Goal: Task Accomplishment & Management: Manage account settings

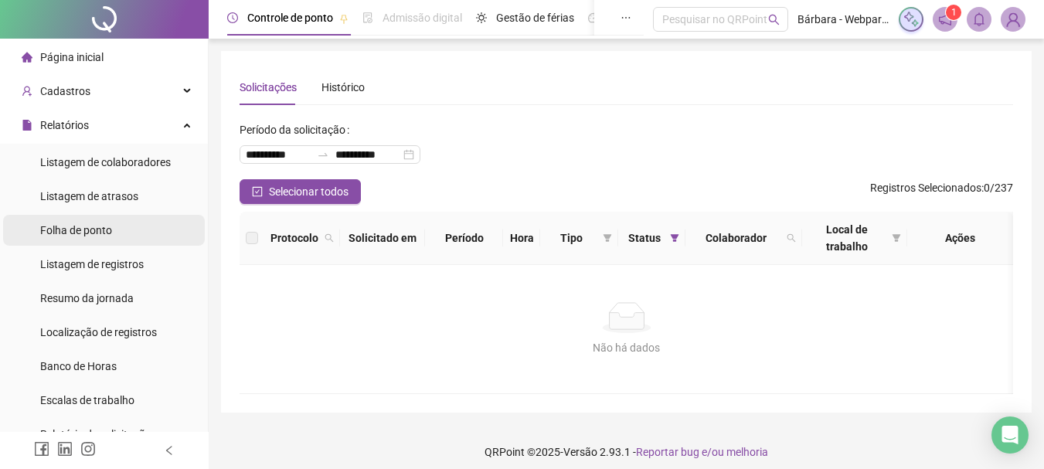
click at [71, 232] on span "Folha de ponto" at bounding box center [76, 230] width 72 height 12
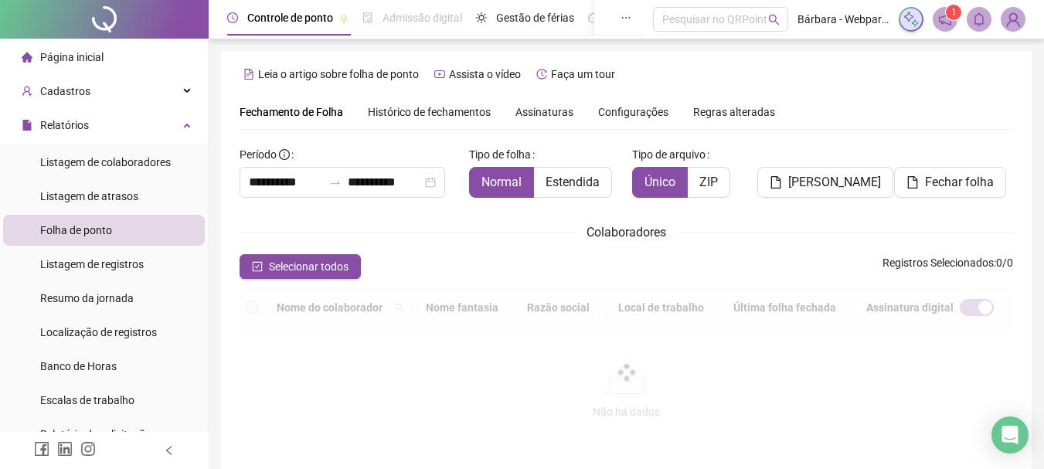
scroll to position [82, 0]
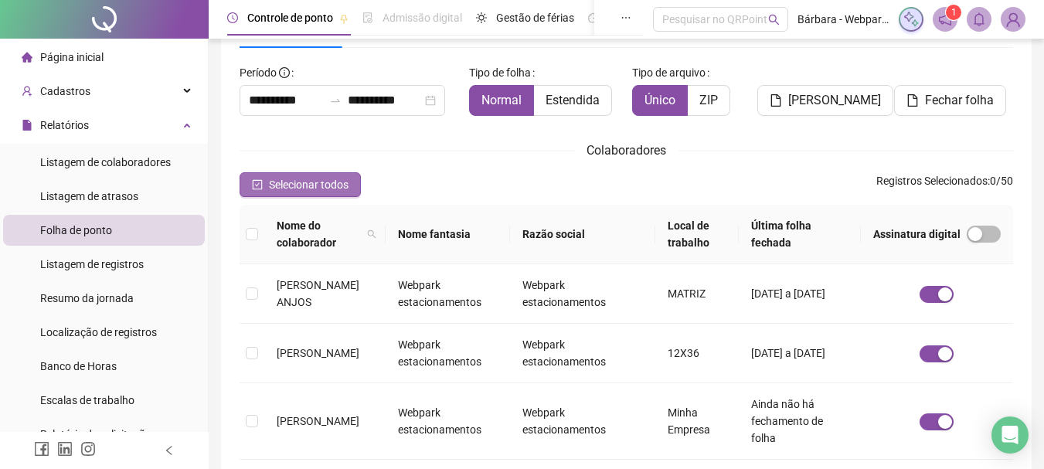
click at [315, 181] on span "Selecionar todos" at bounding box center [309, 184] width 80 height 17
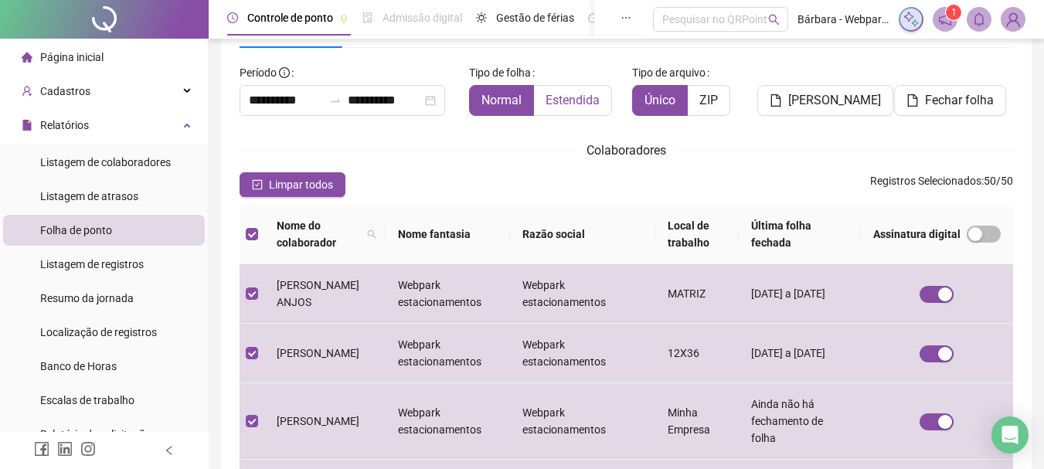
click at [574, 100] on span "Estendida" at bounding box center [572, 100] width 54 height 15
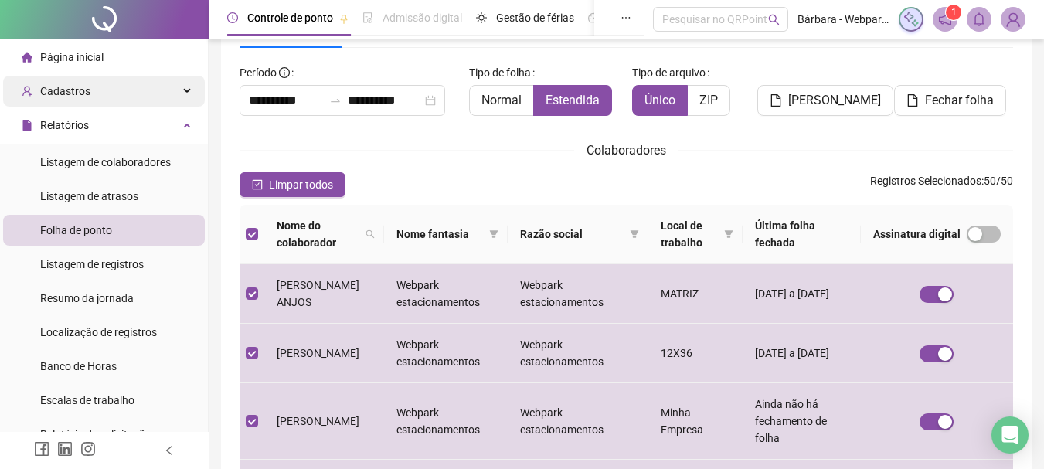
click at [66, 82] on span "Cadastros" at bounding box center [56, 91] width 69 height 31
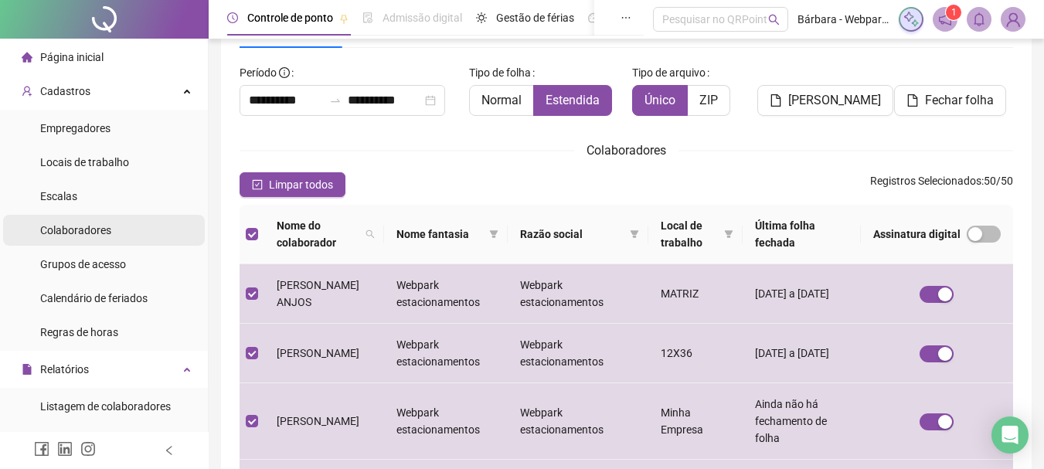
click at [87, 242] on div "Colaboradores" at bounding box center [75, 230] width 71 height 31
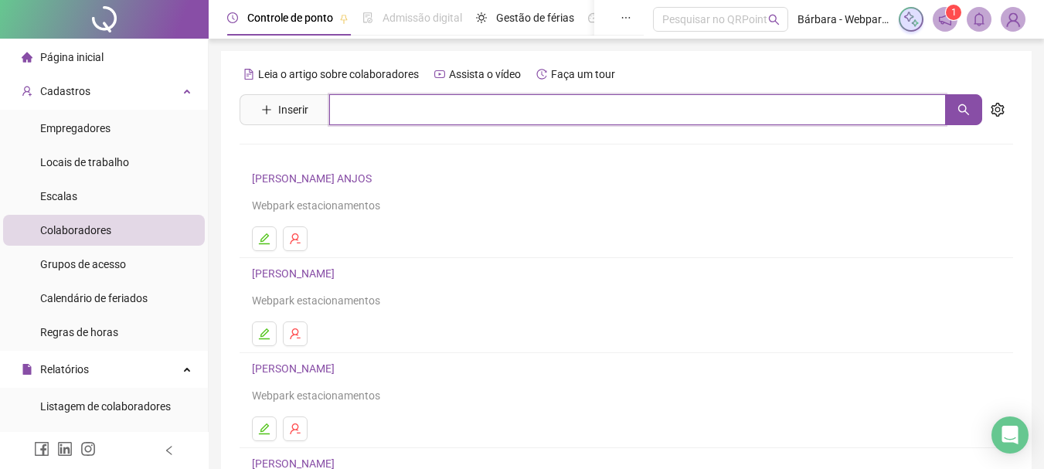
click at [336, 112] on input "text" at bounding box center [637, 109] width 617 height 31
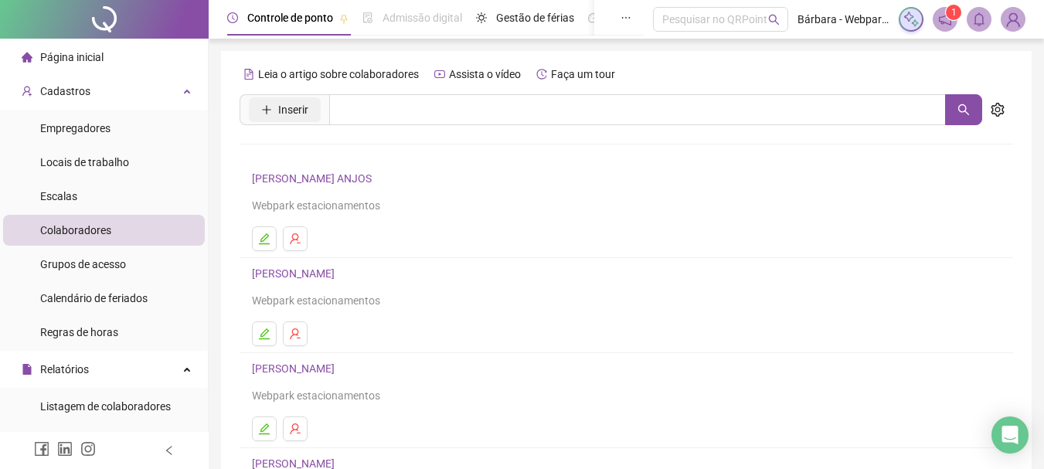
click at [288, 107] on span "Inserir" at bounding box center [293, 109] width 30 height 17
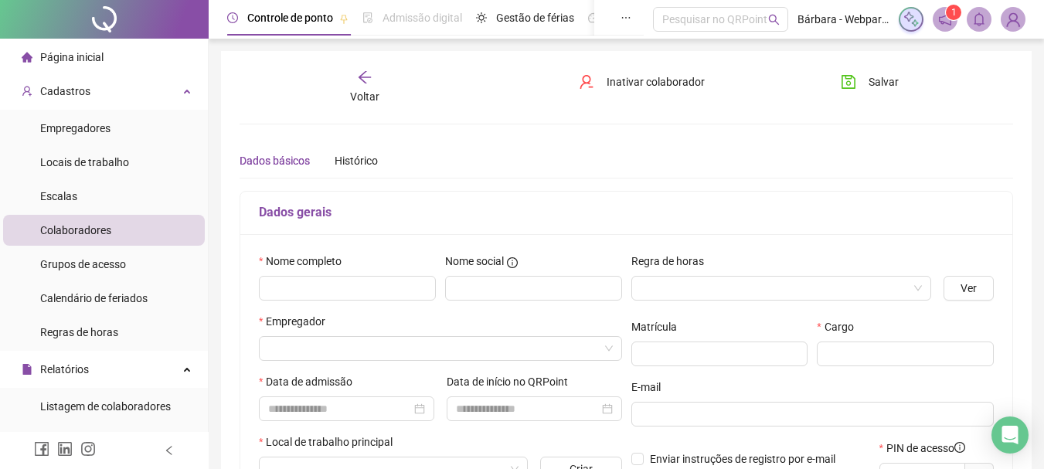
type input "*****"
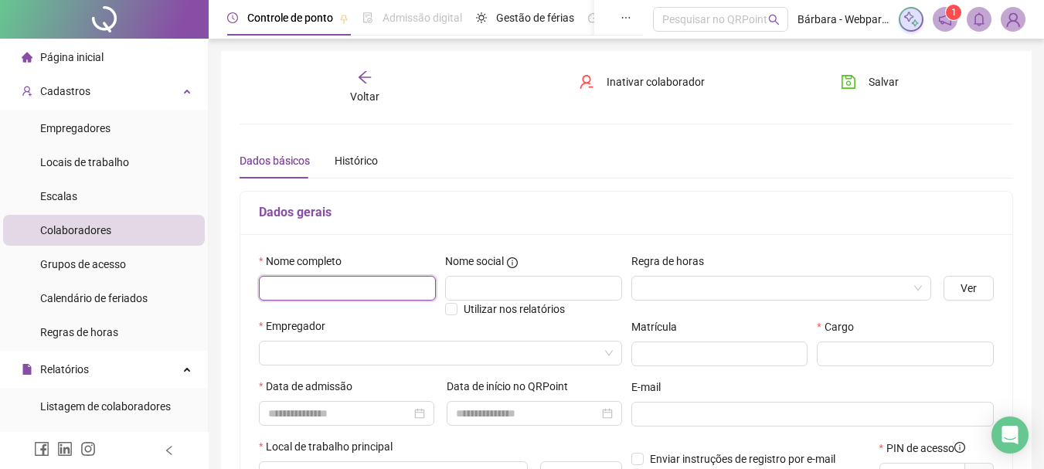
click at [310, 284] on input "text" at bounding box center [347, 288] width 177 height 25
click at [321, 288] on input "*****" at bounding box center [347, 288] width 177 height 25
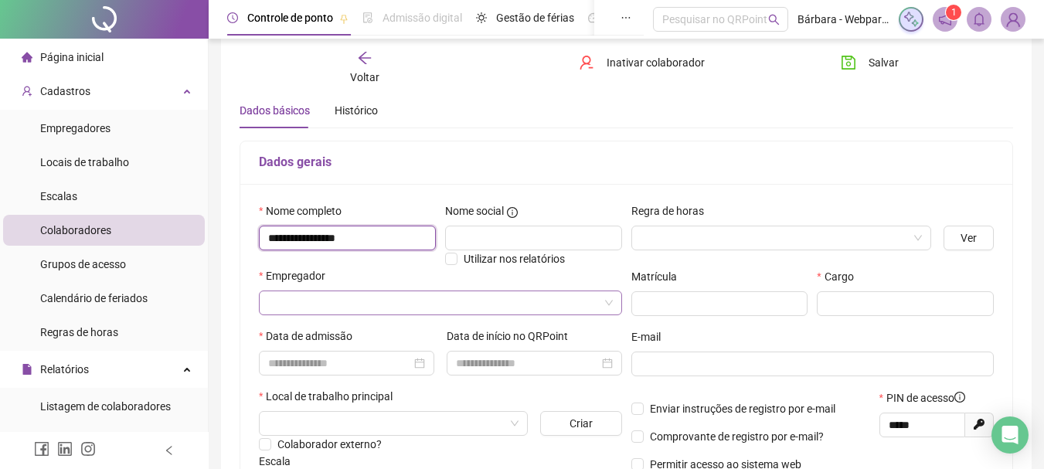
scroll to position [77, 0]
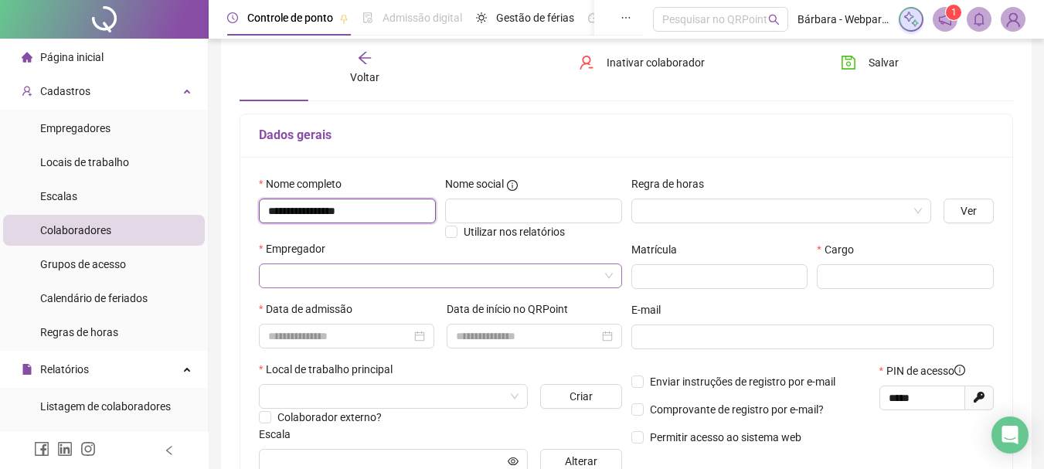
type input "**********"
click at [328, 269] on input "search" at bounding box center [433, 275] width 331 height 23
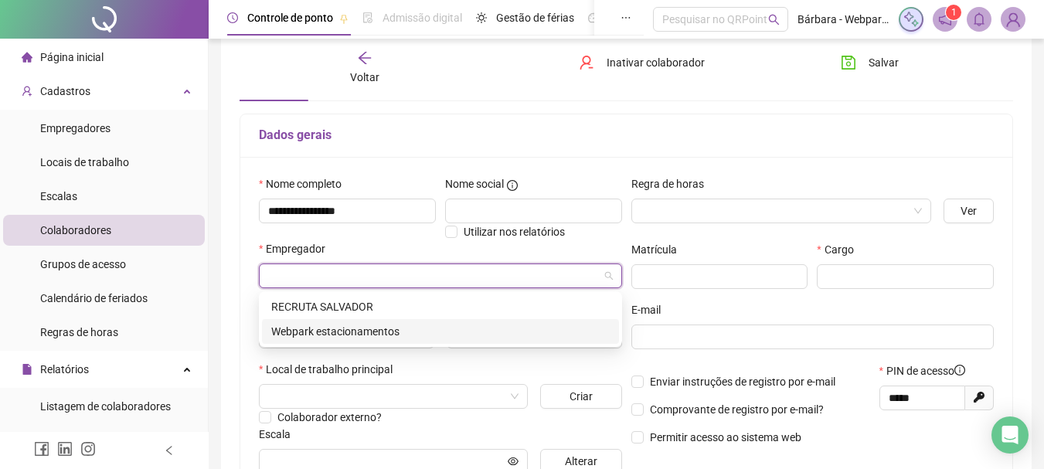
click at [347, 337] on div "Webpark estacionamentos" at bounding box center [440, 331] width 338 height 17
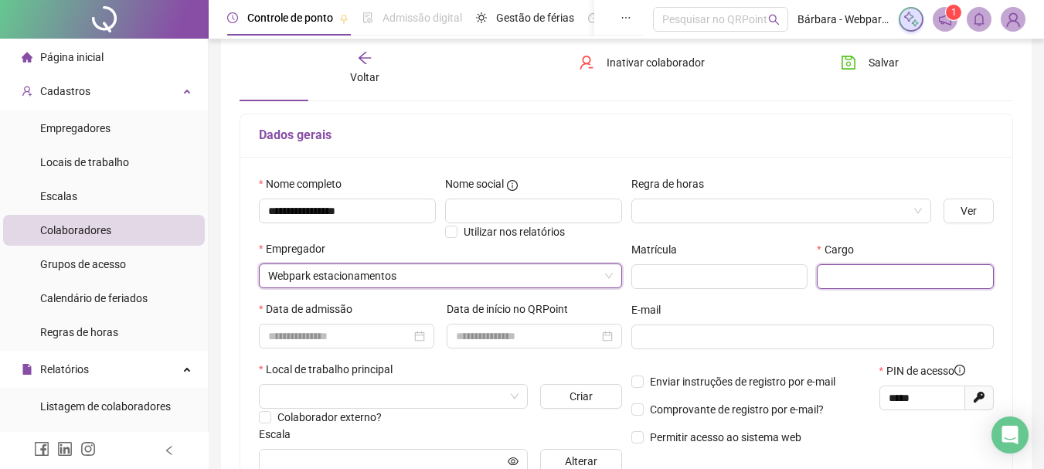
click at [886, 272] on input "text" at bounding box center [905, 276] width 177 height 25
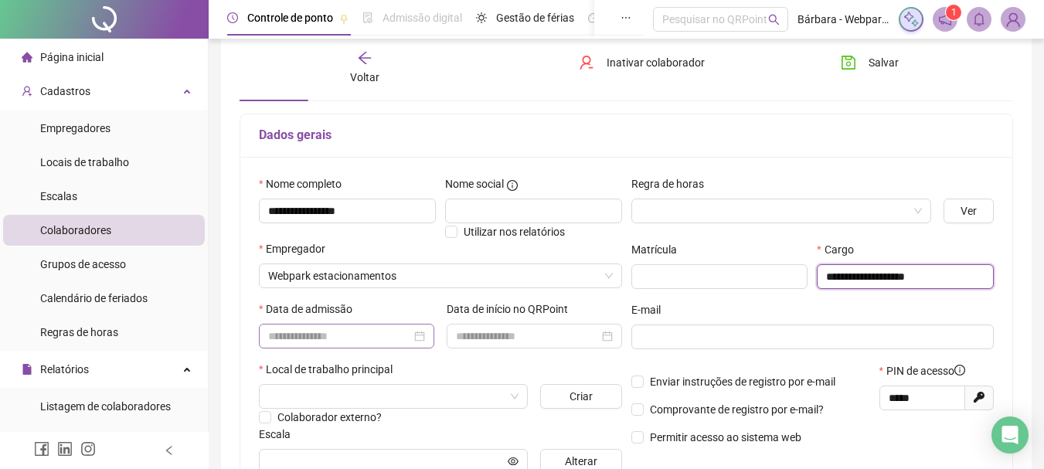
type input "**********"
click at [309, 341] on input at bounding box center [339, 336] width 143 height 17
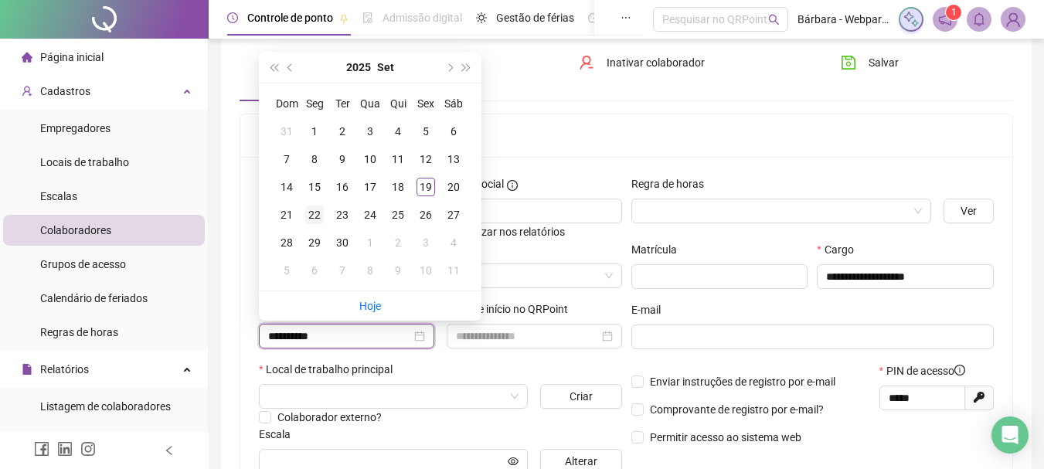
type input "**********"
click at [316, 209] on div "22" at bounding box center [314, 215] width 19 height 19
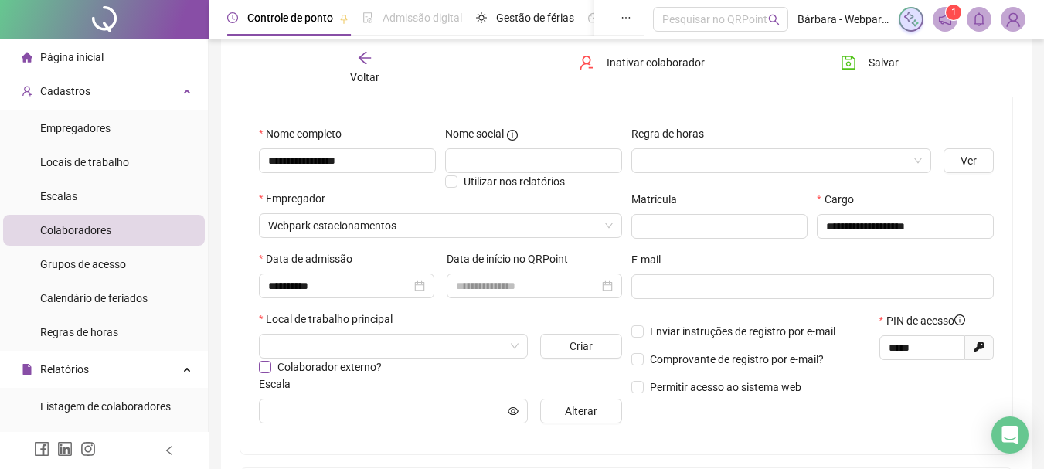
scroll to position [155, 0]
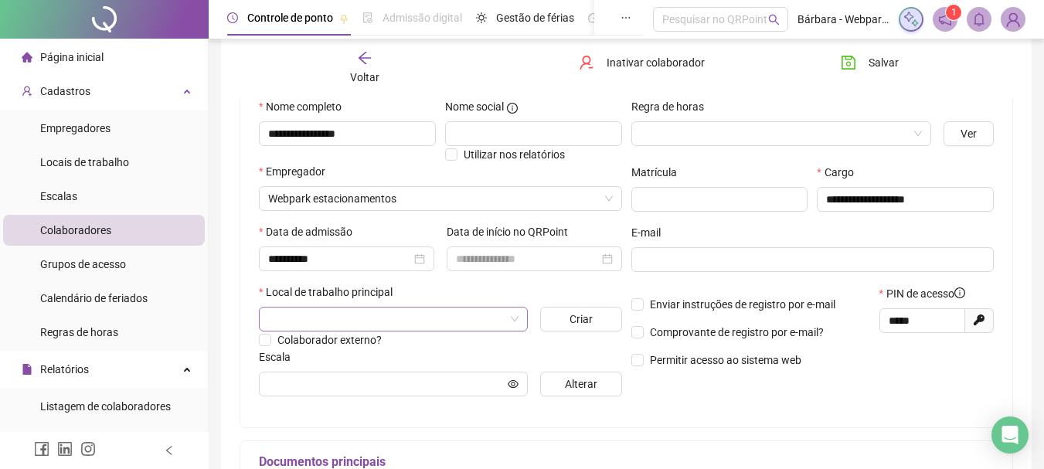
click at [311, 318] on input "search" at bounding box center [386, 318] width 236 height 23
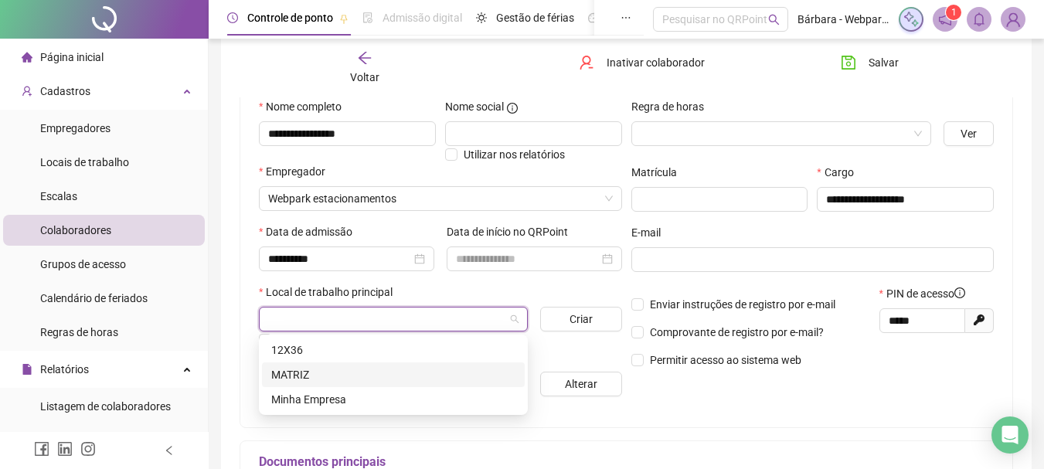
click at [326, 371] on div "MATRIZ" at bounding box center [393, 374] width 244 height 17
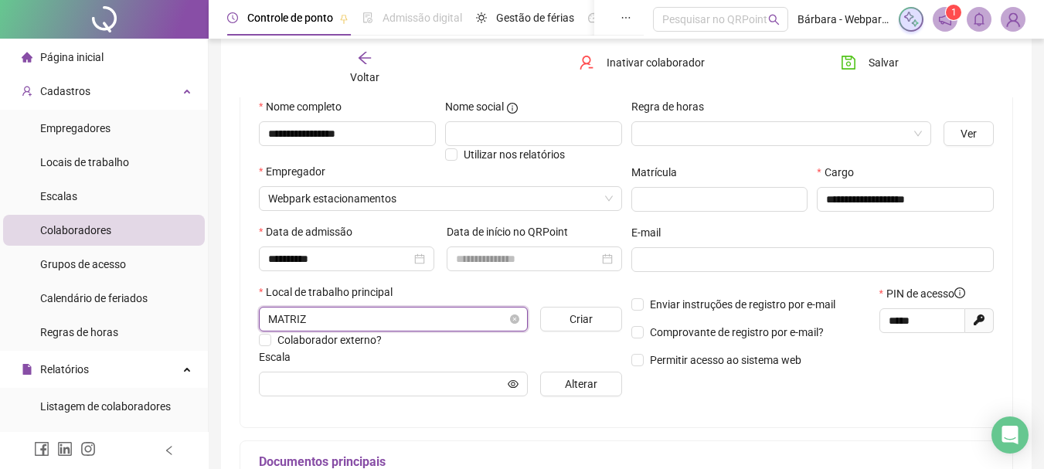
click at [335, 323] on span "MATRIZ" at bounding box center [393, 318] width 250 height 23
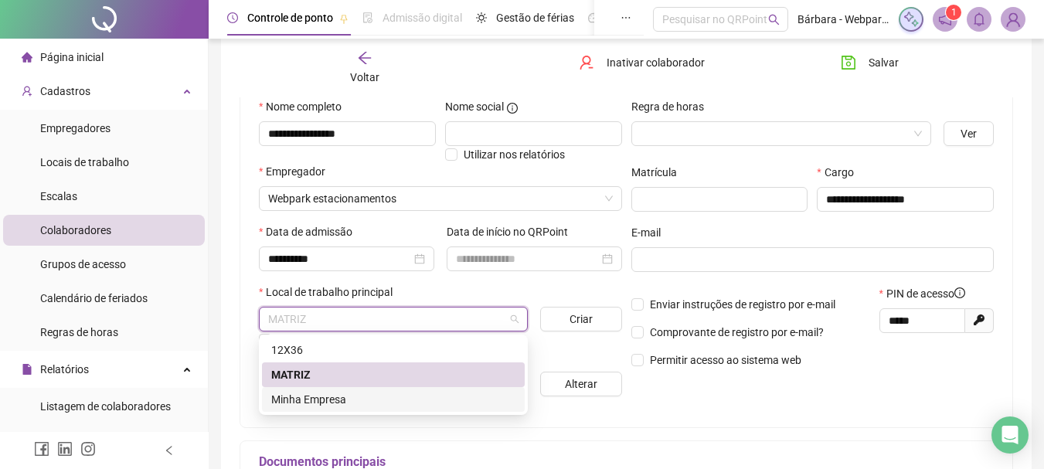
click at [303, 408] on div "Minha Empresa" at bounding box center [393, 399] width 263 height 25
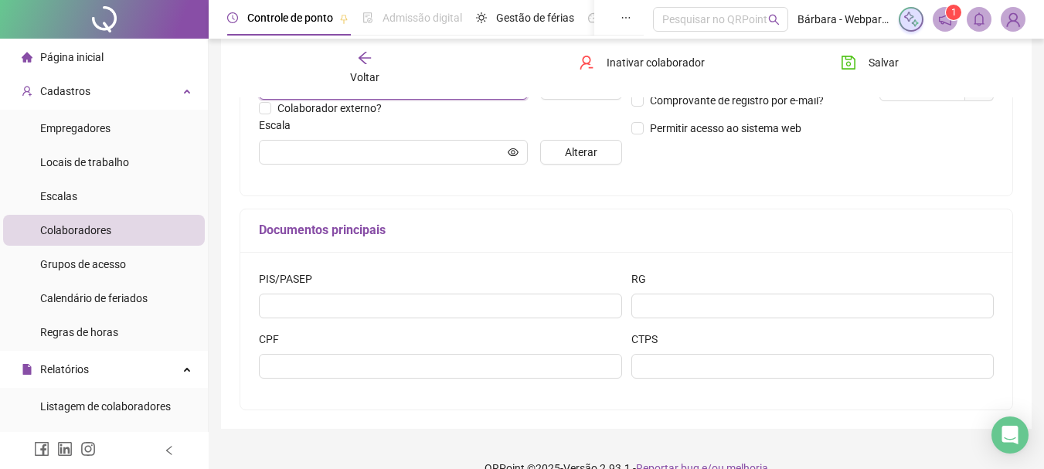
scroll to position [0, 0]
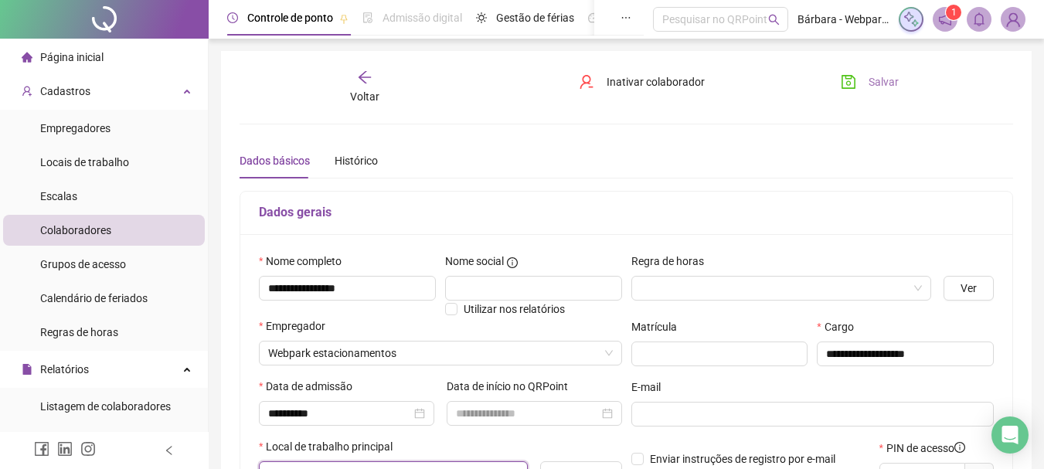
click at [878, 80] on span "Salvar" at bounding box center [883, 81] width 30 height 17
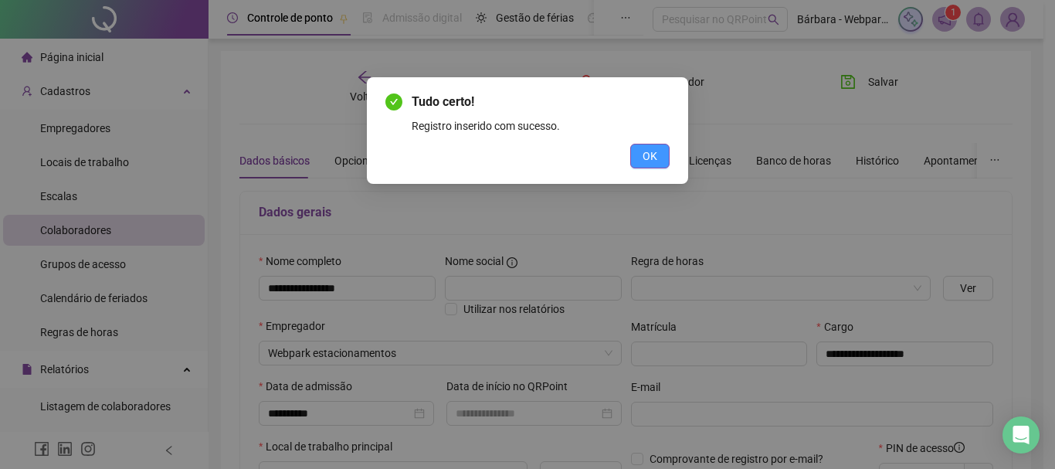
click at [655, 158] on span "OK" at bounding box center [650, 156] width 15 height 17
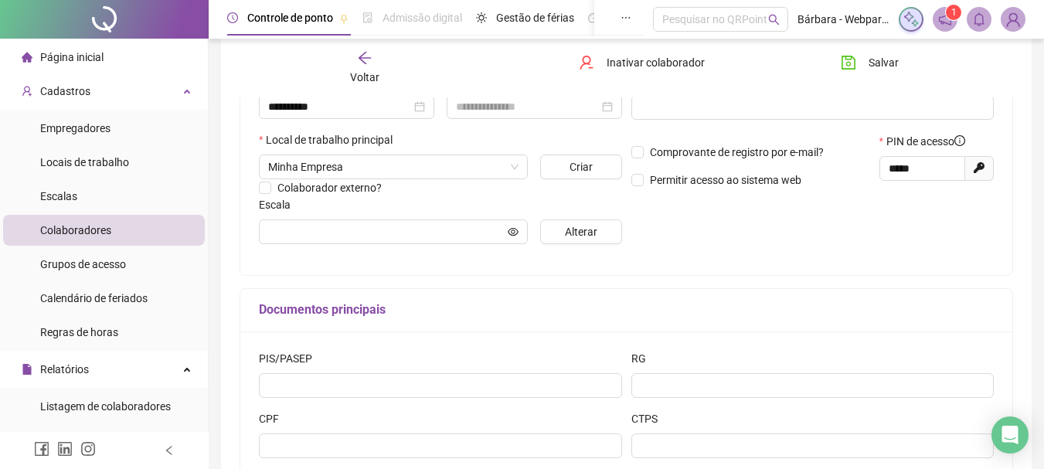
scroll to position [309, 0]
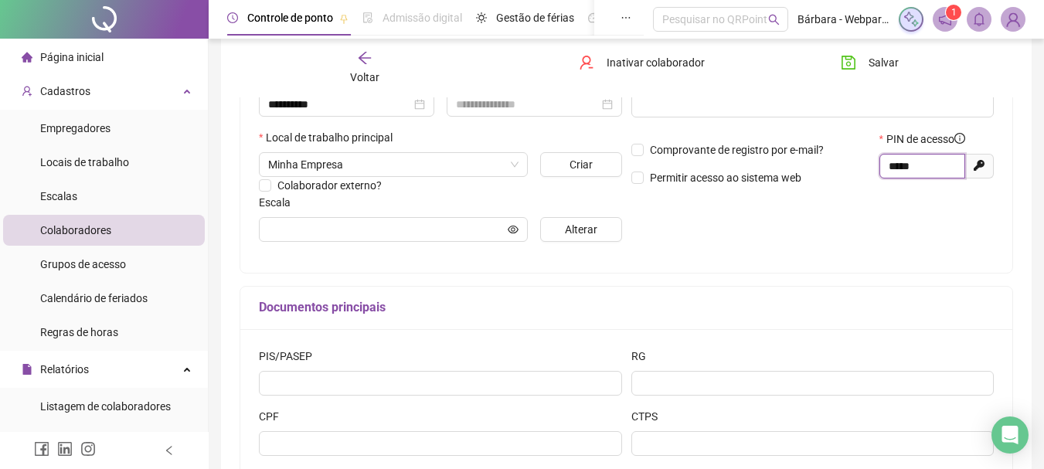
drag, startPoint x: 924, startPoint y: 170, endPoint x: 827, endPoint y: 169, distance: 96.6
click at [827, 169] on div "Comprovante de registro por e-mail? Permitir acesso ao sistema web PIN de acess…" at bounding box center [813, 164] width 372 height 66
click at [947, 279] on div "**********" at bounding box center [625, 185] width 773 height 606
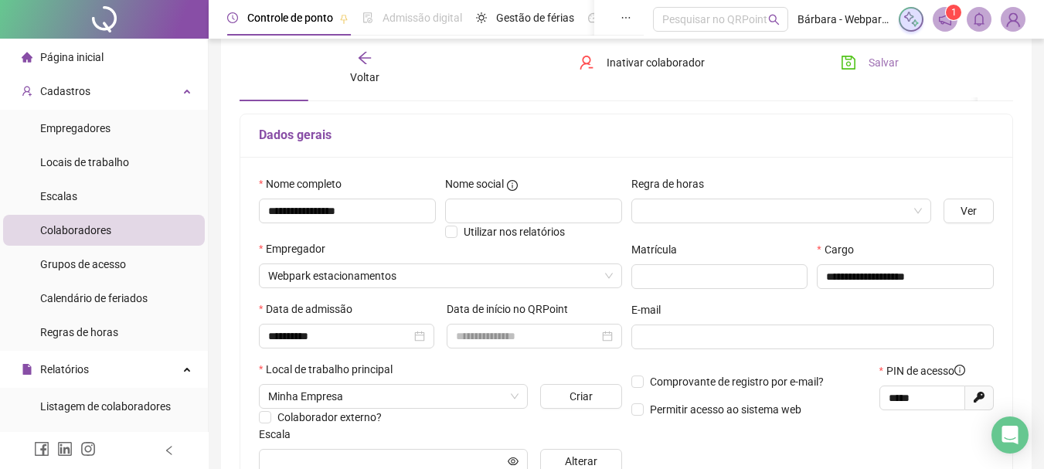
click at [875, 62] on span "Salvar" at bounding box center [883, 62] width 30 height 17
click at [359, 57] on icon "arrow-left" at bounding box center [364, 58] width 12 height 12
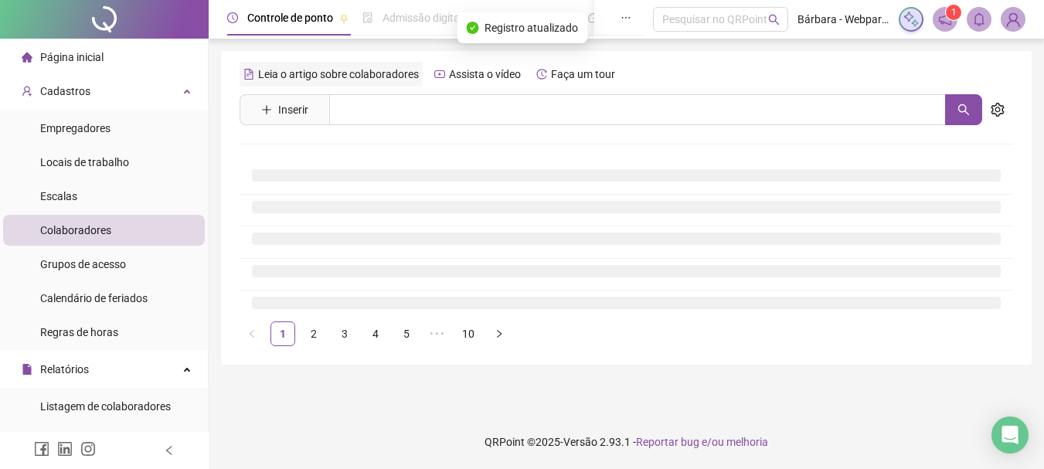
scroll to position [0, 0]
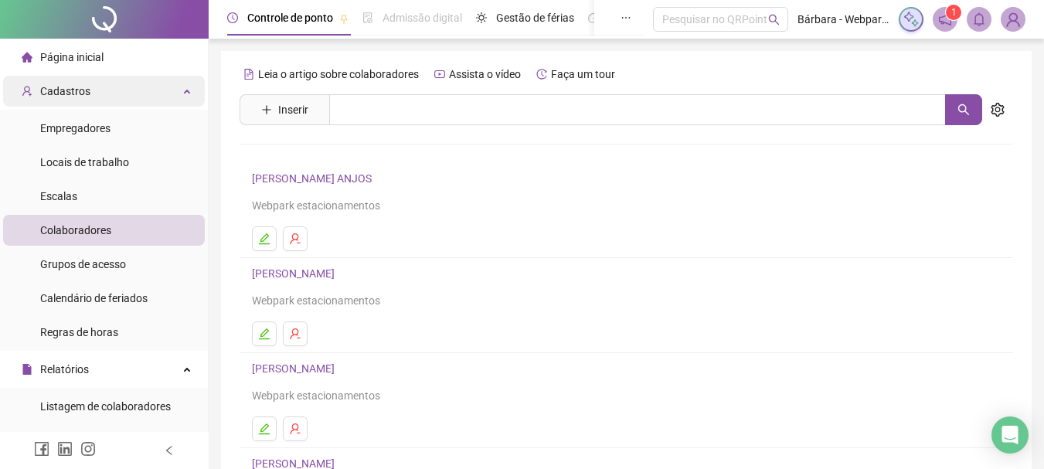
click at [108, 85] on div "Cadastros" at bounding box center [104, 91] width 202 height 31
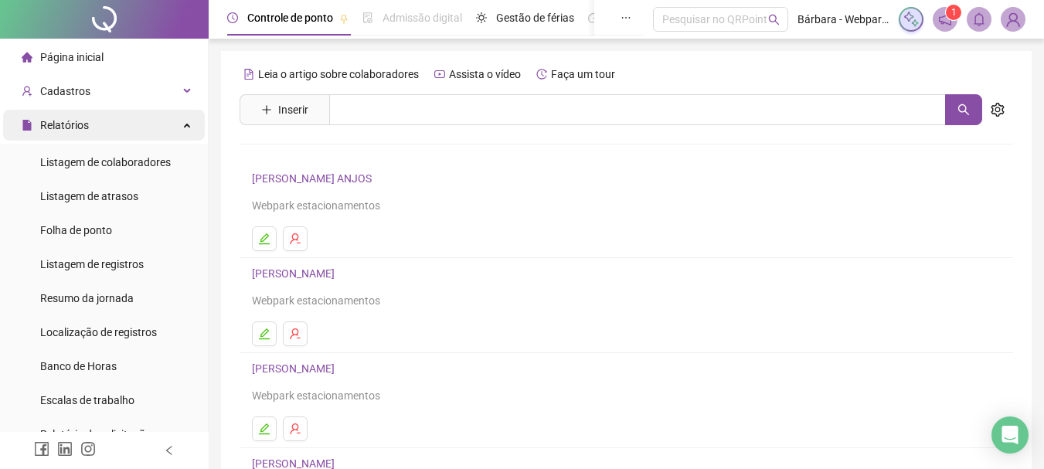
click at [127, 124] on div "Relatórios" at bounding box center [104, 125] width 202 height 31
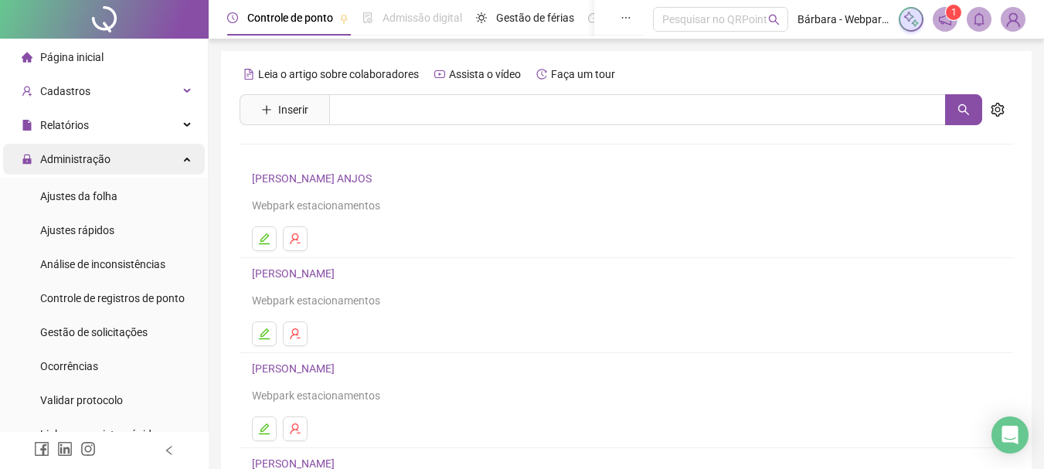
click at [138, 161] on div "Administração" at bounding box center [104, 159] width 202 height 31
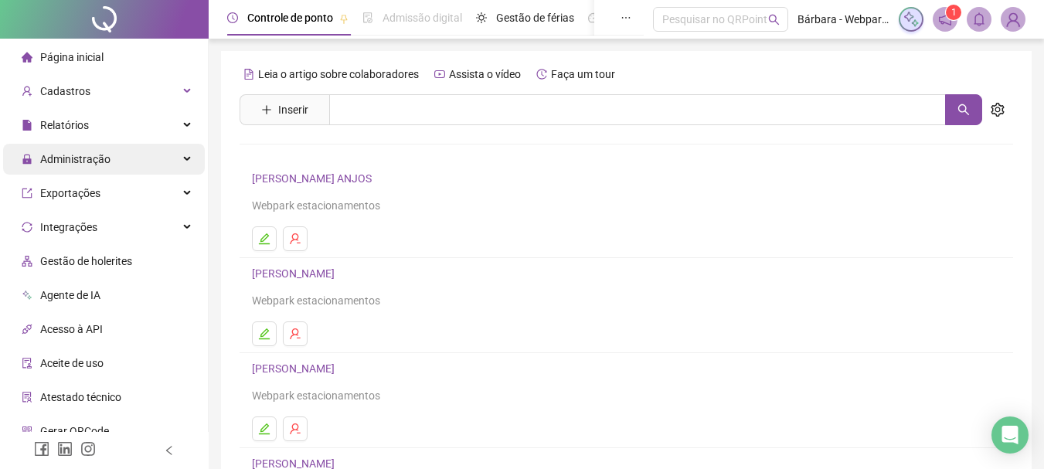
click at [141, 163] on div "Administração" at bounding box center [104, 159] width 202 height 31
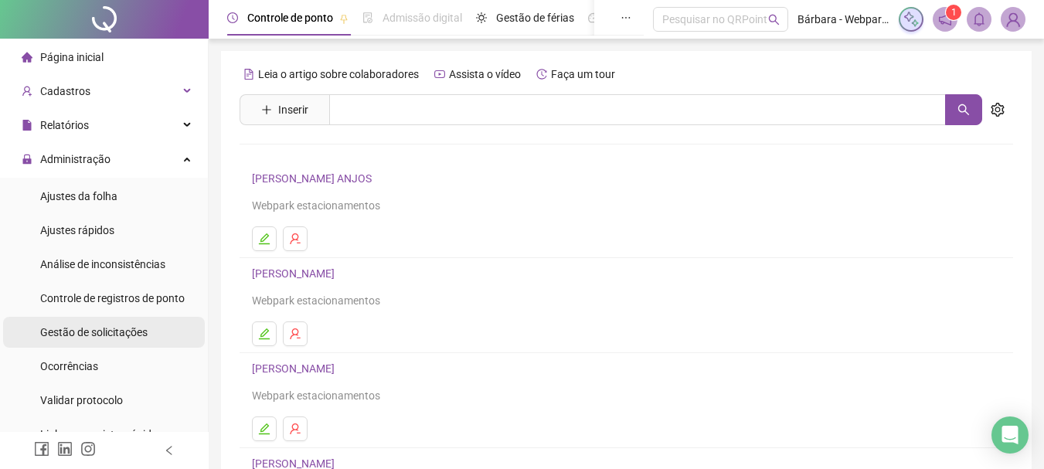
click at [136, 331] on span "Gestão de solicitações" at bounding box center [93, 332] width 107 height 12
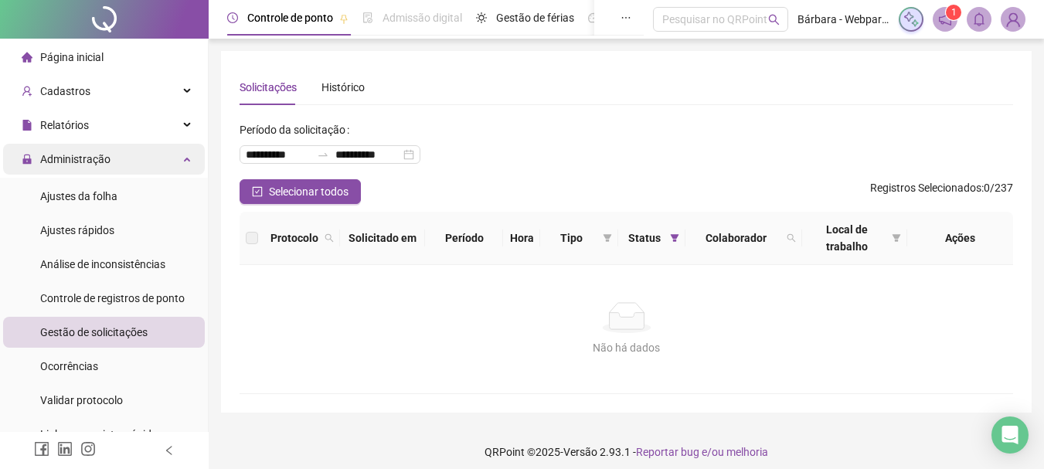
click at [124, 159] on div "Administração" at bounding box center [104, 159] width 202 height 31
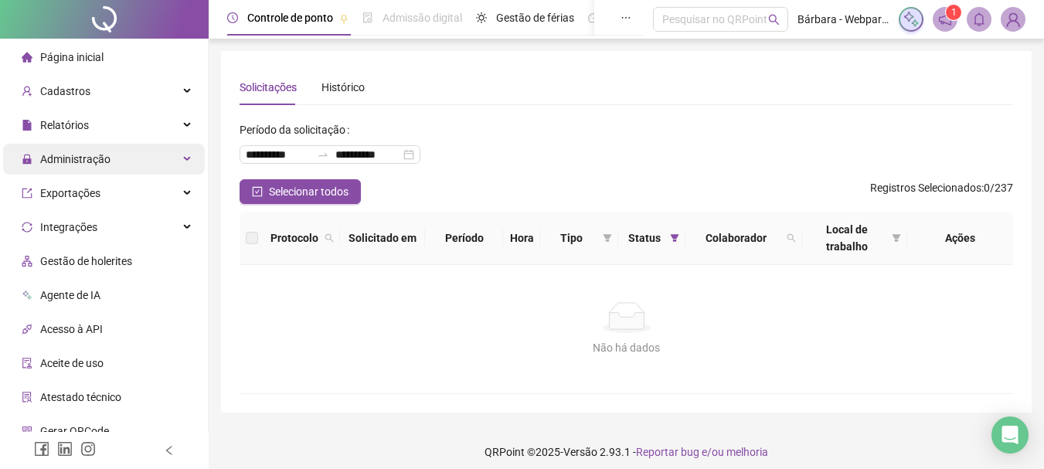
click at [87, 162] on span "Administração" at bounding box center [75, 159] width 70 height 12
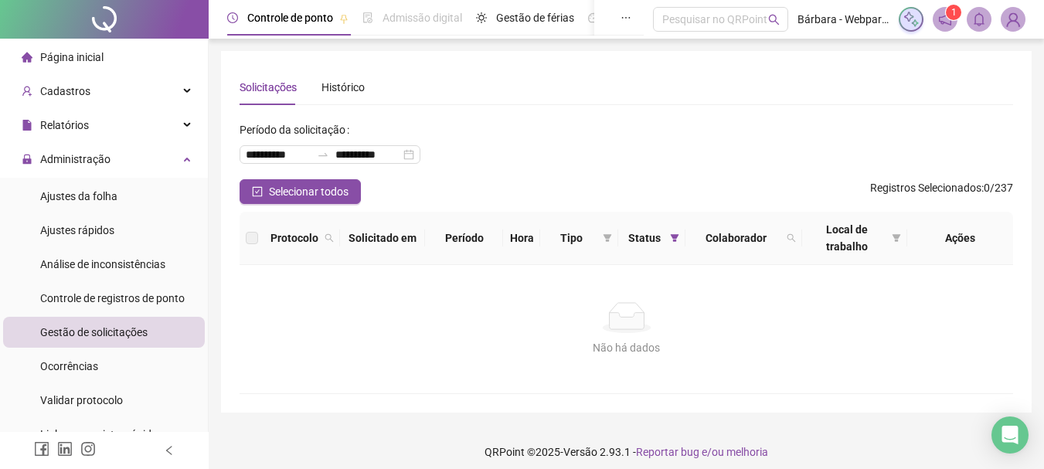
click at [118, 326] on span "Gestão de solicitações" at bounding box center [93, 332] width 107 height 12
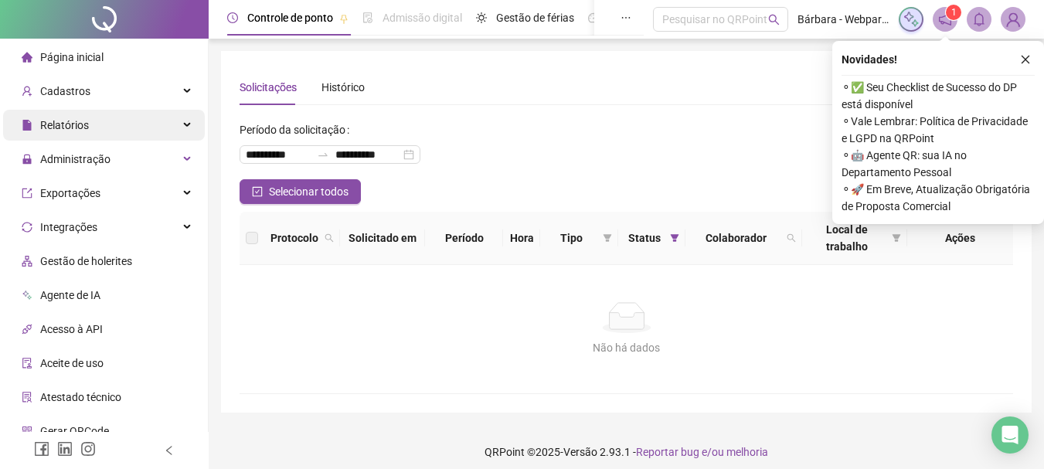
click at [77, 124] on span "Relatórios" at bounding box center [64, 125] width 49 height 12
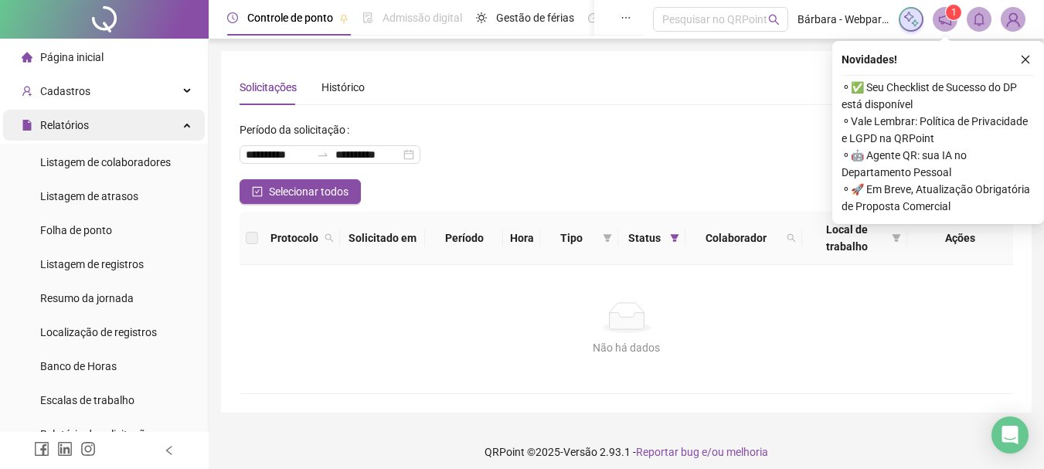
click at [78, 123] on span "Relatórios" at bounding box center [64, 125] width 49 height 12
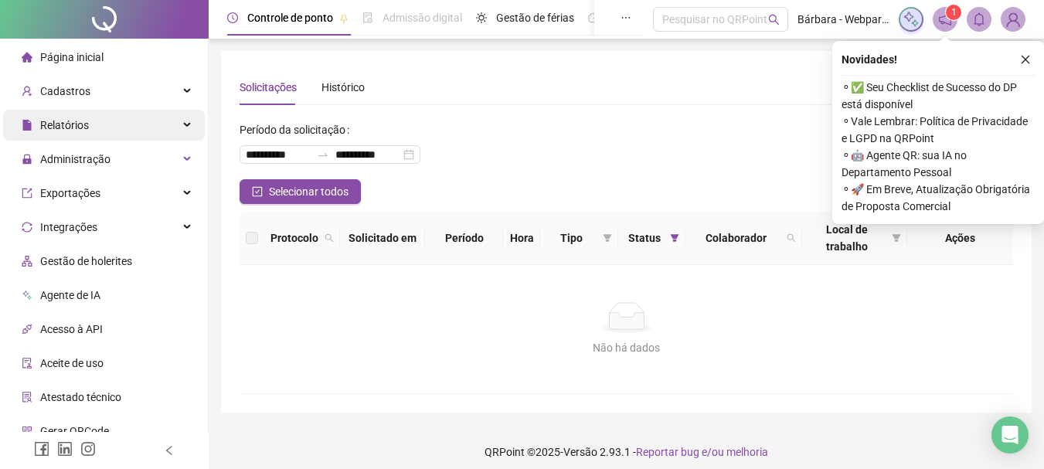
click at [76, 120] on span "Relatórios" at bounding box center [64, 125] width 49 height 12
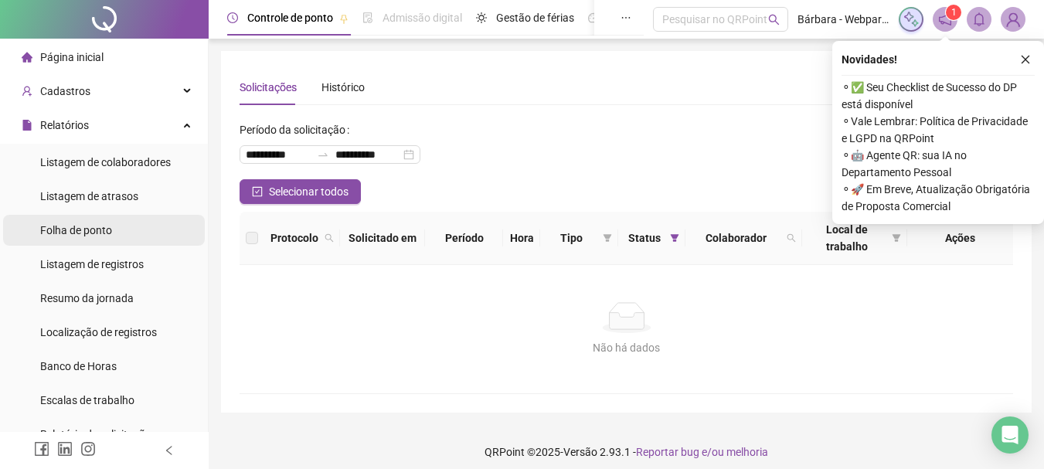
click at [88, 235] on span "Folha de ponto" at bounding box center [76, 230] width 72 height 12
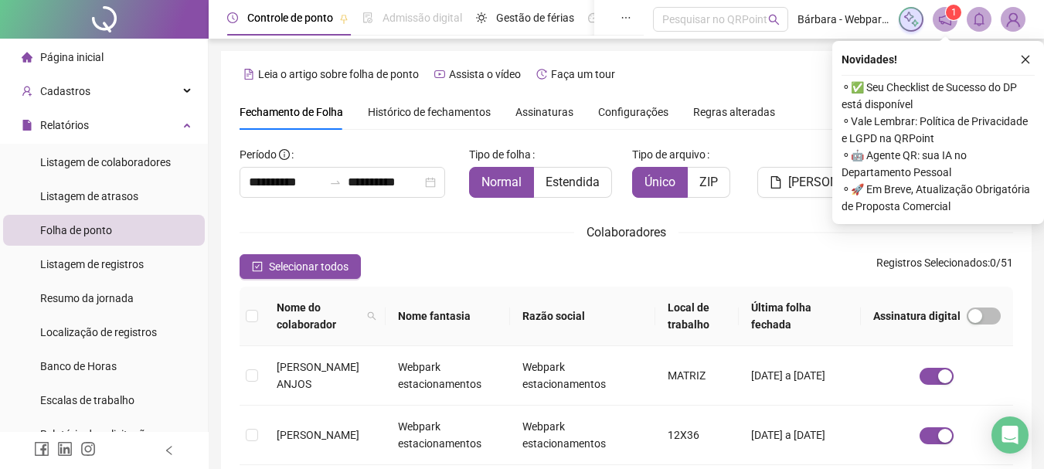
scroll to position [82, 0]
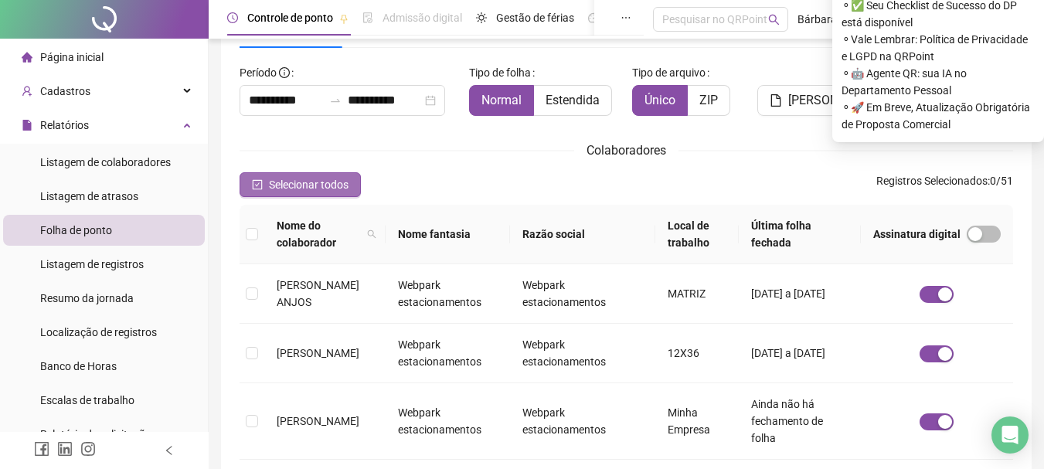
click at [288, 180] on span "Selecionar todos" at bounding box center [309, 184] width 80 height 17
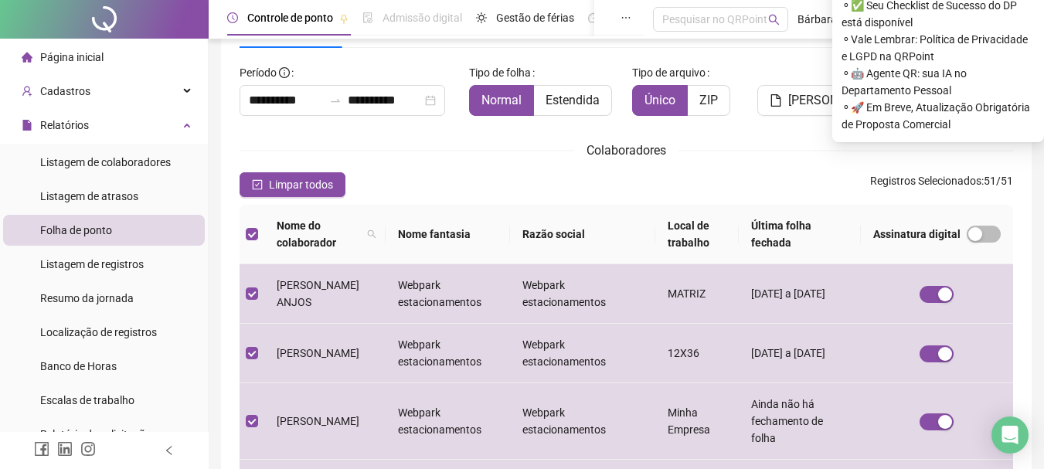
click at [613, 90] on div "Normal Estendida" at bounding box center [544, 100] width 151 height 31
click at [570, 95] on span "Estendida" at bounding box center [572, 100] width 54 height 15
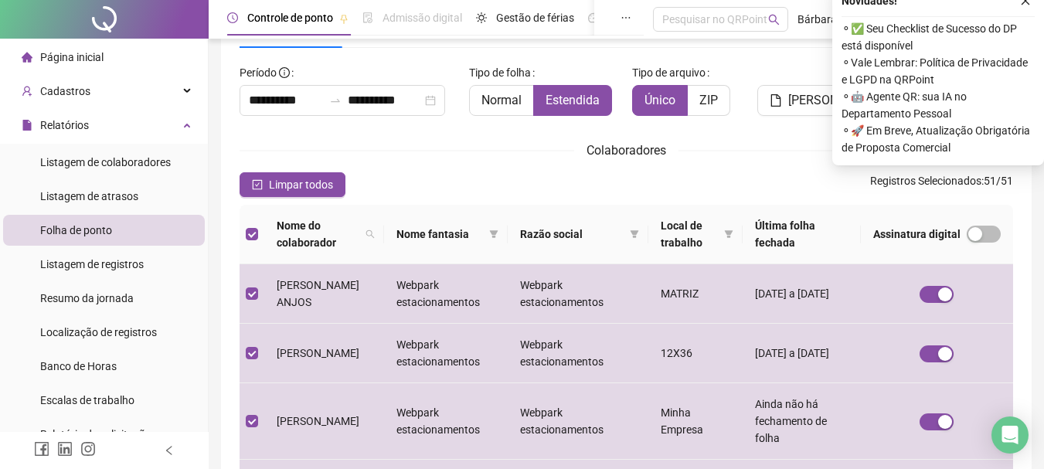
scroll to position [5, 0]
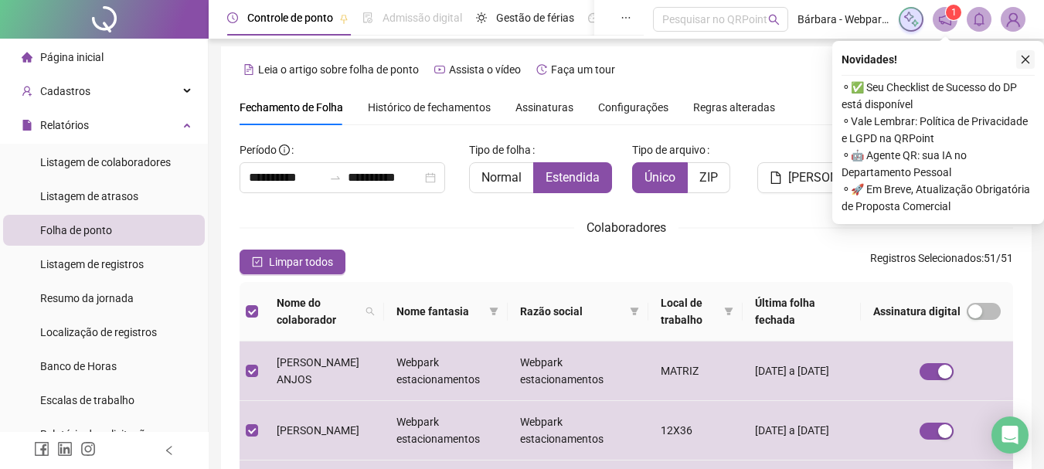
click at [1025, 59] on icon "close" at bounding box center [1025, 59] width 11 height 11
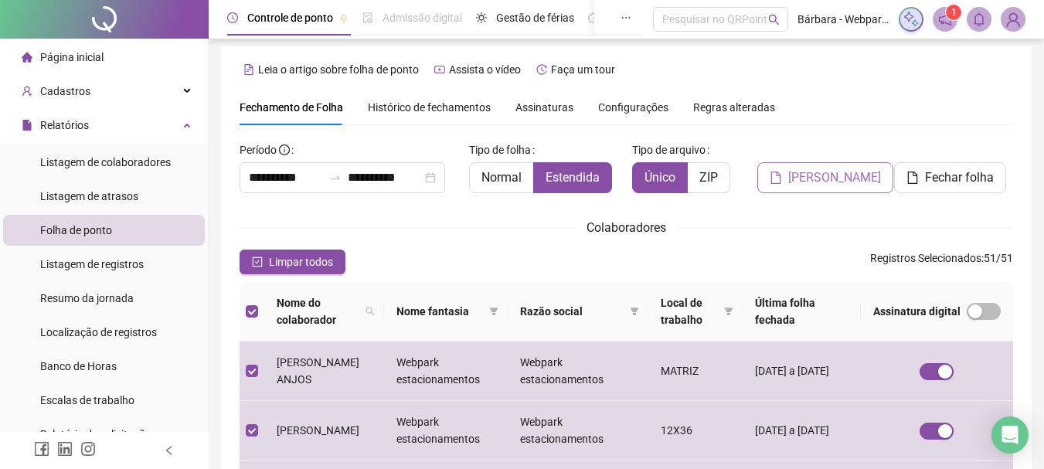
click at [820, 180] on span "[PERSON_NAME]" at bounding box center [834, 177] width 93 height 19
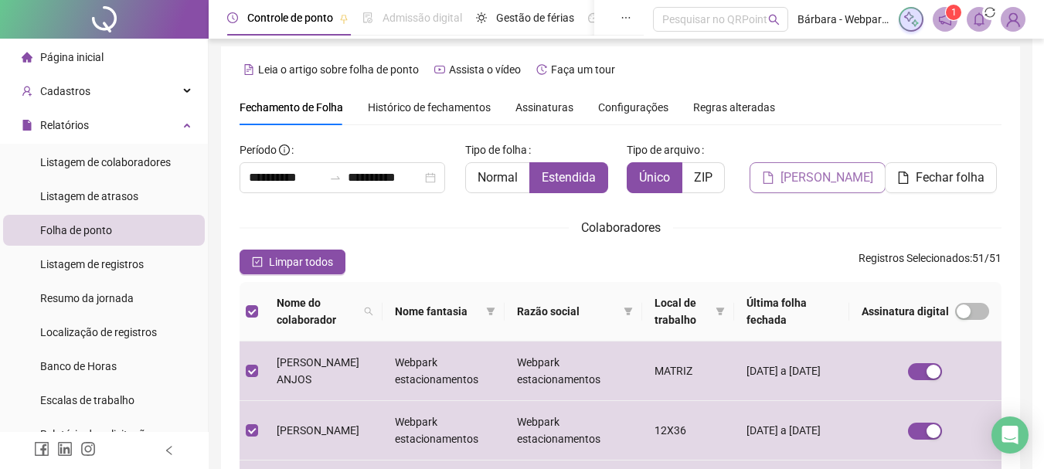
scroll to position [82, 0]
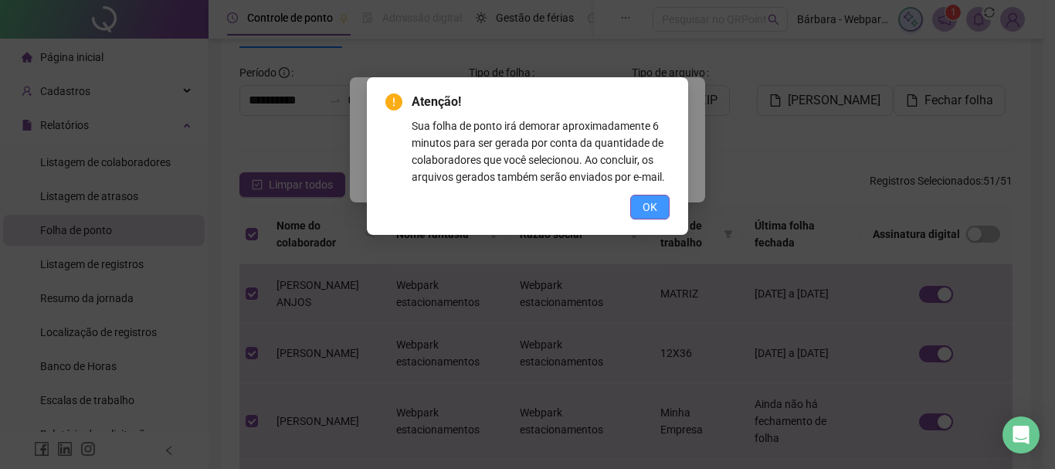
click at [653, 208] on span "OK" at bounding box center [650, 207] width 15 height 17
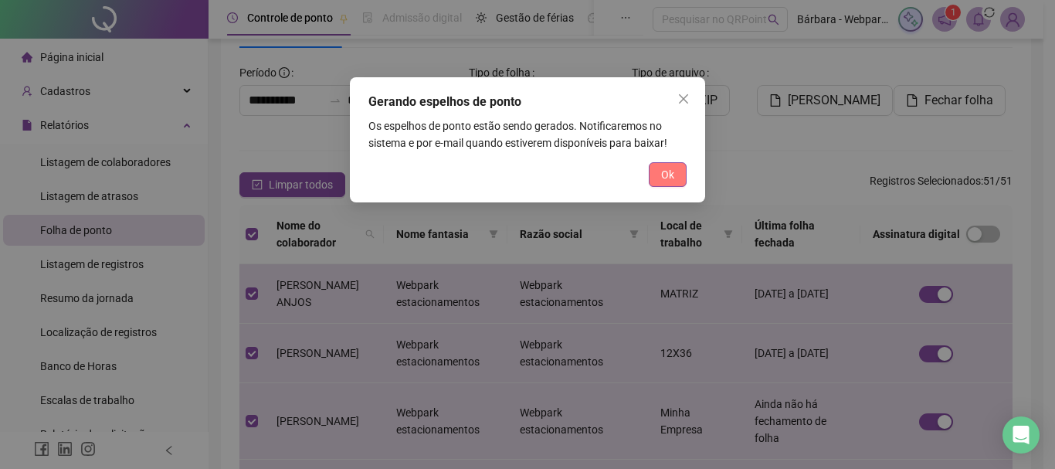
click at [668, 172] on span "Ok" at bounding box center [667, 174] width 13 height 17
